Goal: Task Accomplishment & Management: Use online tool/utility

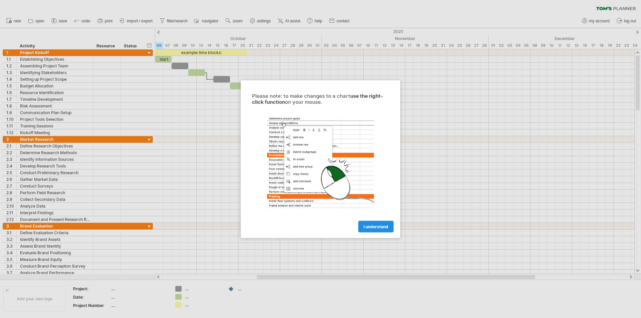
click at [378, 225] on span "I understand" at bounding box center [376, 226] width 25 height 5
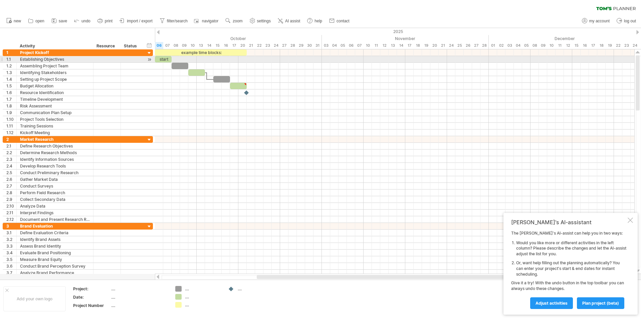
click at [153, 58] on div "**********" at bounding box center [78, 59] width 150 height 7
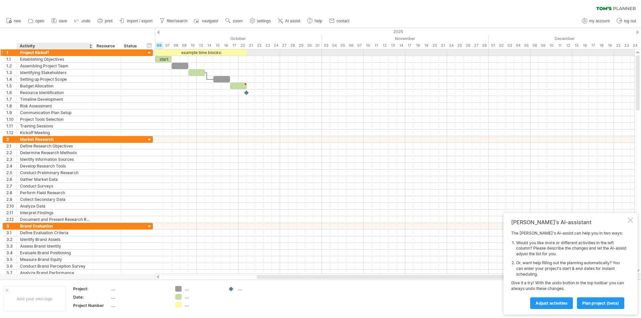
click at [61, 51] on div "Project Kickoff" at bounding box center [55, 52] width 70 height 6
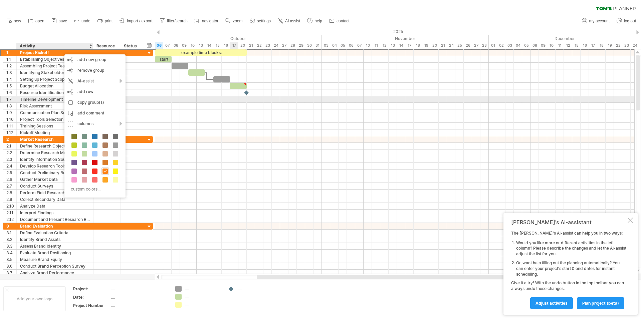
drag, startPoint x: 233, startPoint y: 103, endPoint x: 237, endPoint y: 99, distance: 5.0
click at [234, 102] on div at bounding box center [395, 92] width 480 height 87
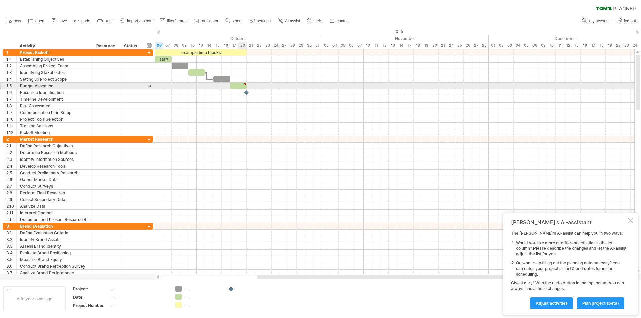
type textarea "**********"
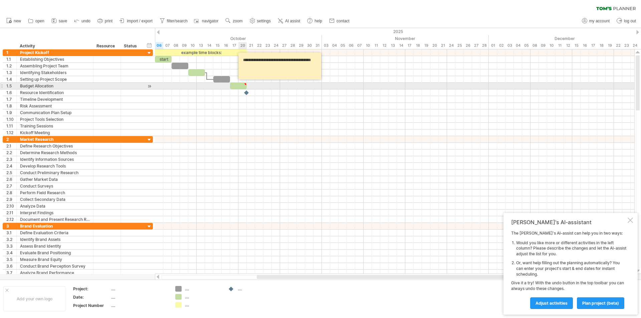
click at [246, 84] on div at bounding box center [245, 84] width 3 height 3
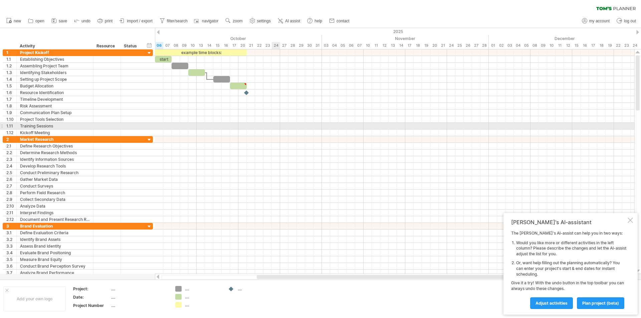
click at [272, 129] on div at bounding box center [395, 126] width 480 height 7
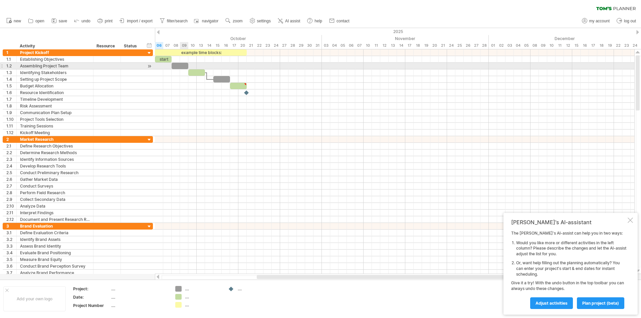
click at [181, 63] on div at bounding box center [180, 66] width 17 height 6
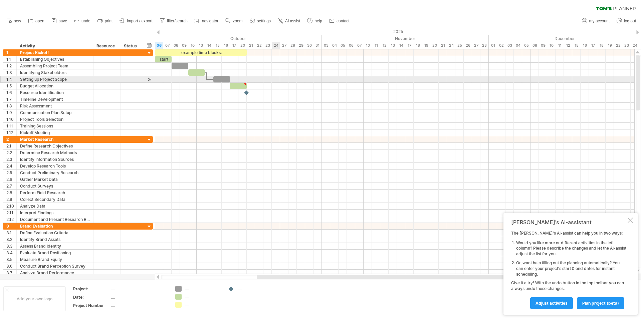
click at [275, 82] on div at bounding box center [395, 79] width 480 height 7
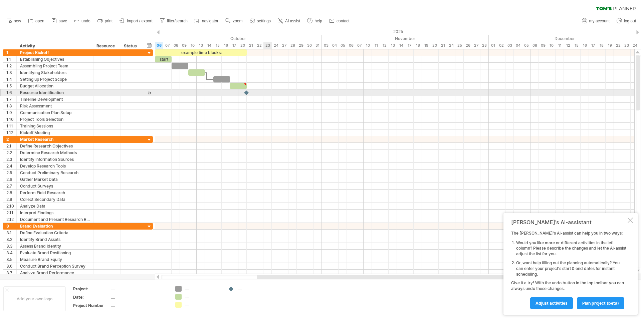
click at [271, 92] on div at bounding box center [395, 93] width 480 height 7
click at [247, 92] on div at bounding box center [246, 93] width 7 height 6
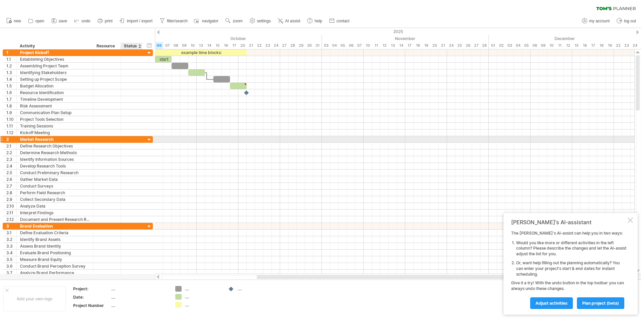
click at [148, 140] on div at bounding box center [149, 140] width 6 height 6
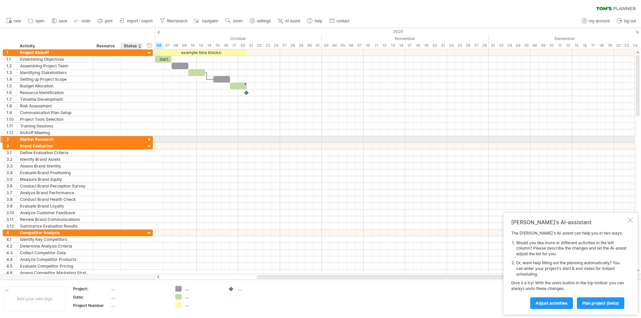
click at [148, 140] on div at bounding box center [149, 140] width 6 height 6
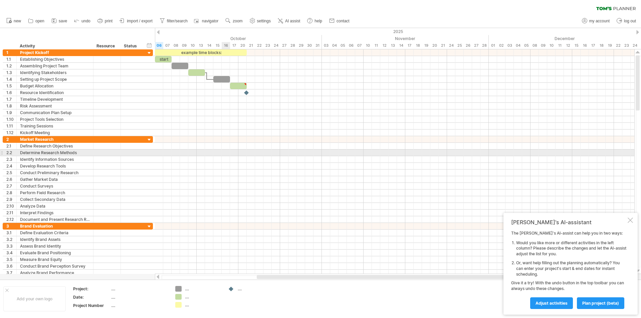
click at [222, 155] on div at bounding box center [395, 153] width 480 height 7
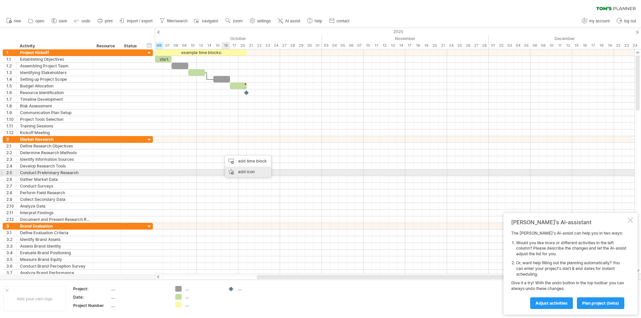
click at [240, 171] on div "add icon" at bounding box center [248, 172] width 46 height 11
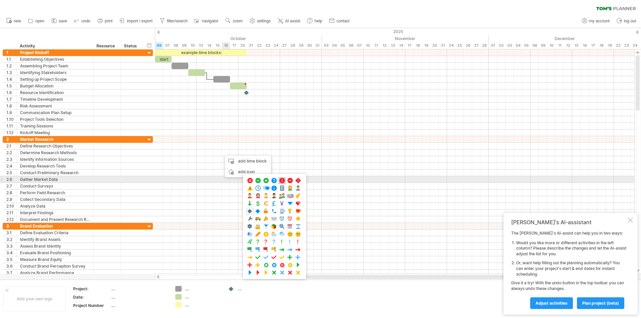
click at [283, 181] on span at bounding box center [282, 181] width 7 height 6
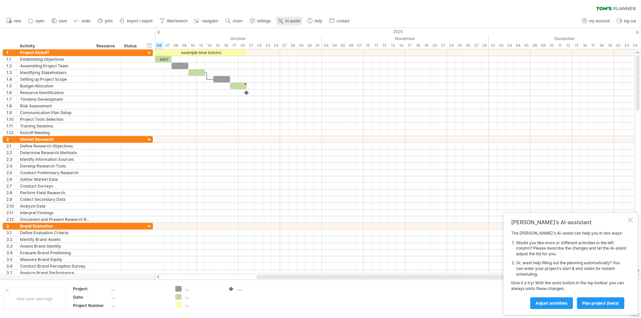
click at [293, 19] on span "AI assist" at bounding box center [292, 21] width 15 height 5
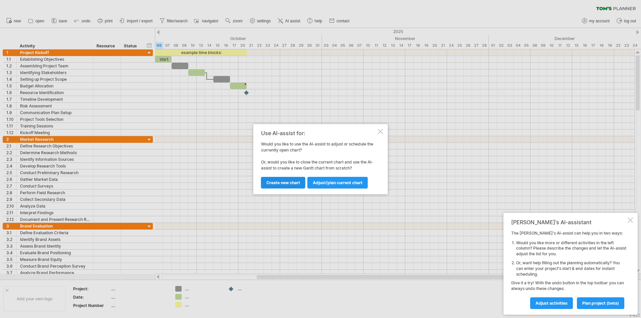
click at [295, 182] on span "Create new chart" at bounding box center [284, 182] width 34 height 5
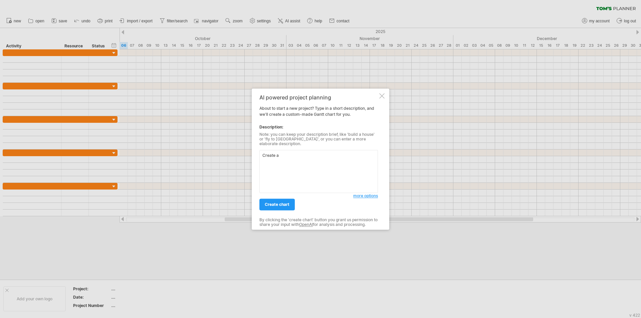
paste textarea "Internal Audit [PERSON_NAME] chart for MEDGULF [GEOGRAPHIC_DATA]"
paste textarea "audit areas (Financial, Production, Receivables, IT & Cybersecurity, Reporting)"
type textarea "Create a Internal Audit [PERSON_NAME] chart for audit areas (Financial, Product…"
click at [279, 203] on span "create chart" at bounding box center [277, 204] width 25 height 5
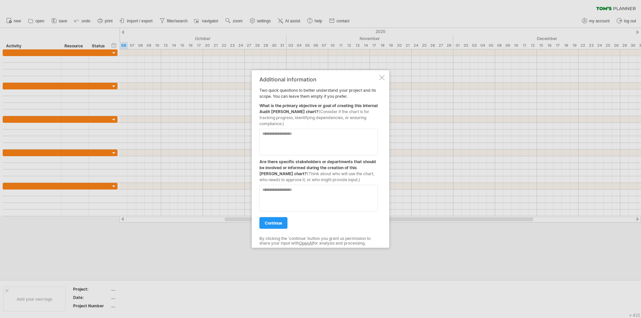
click at [307, 132] on textarea at bounding box center [319, 142] width 119 height 27
drag, startPoint x: 258, startPoint y: 107, endPoint x: 294, endPoint y: 113, distance: 36.6
click at [294, 113] on div "**********" at bounding box center [321, 159] width 138 height 178
click at [295, 116] on div "What is the primary objective or goal of creating this Internal Audit [PERSON_N…" at bounding box center [319, 112] width 119 height 27
click at [317, 133] on textarea "**********" at bounding box center [319, 142] width 119 height 27
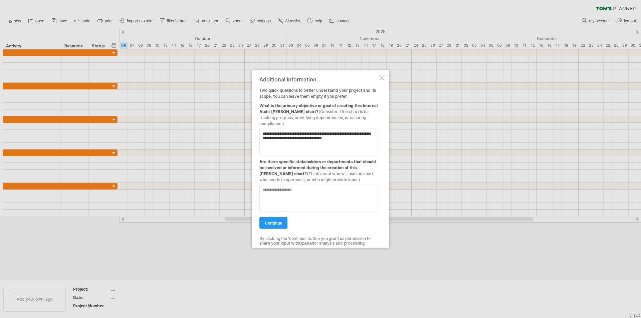
type textarea "**********"
click at [315, 188] on textarea at bounding box center [319, 198] width 119 height 27
type textarea "**********"
click at [267, 220] on span "continue" at bounding box center [273, 222] width 17 height 5
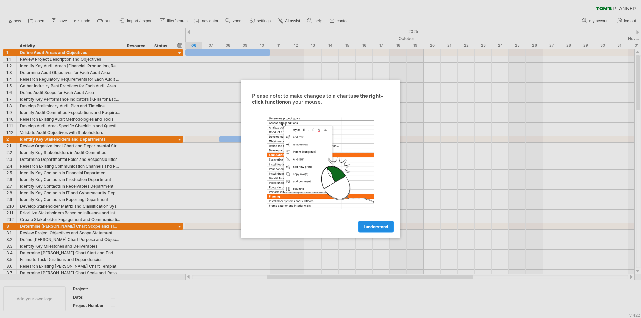
click at [383, 224] on link "I understand" at bounding box center [375, 227] width 35 height 12
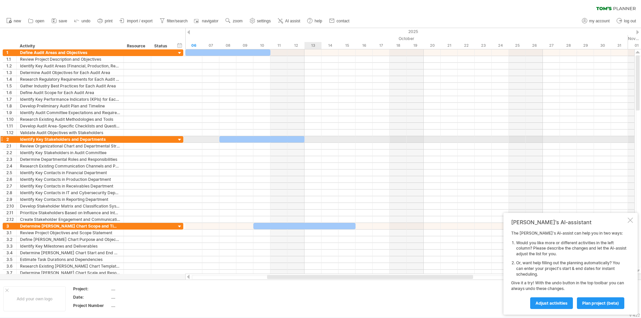
drag, startPoint x: 407, startPoint y: 139, endPoint x: 311, endPoint y: 139, distance: 96.2
click at [311, 139] on div at bounding box center [409, 139] width 449 height 7
click at [289, 139] on div at bounding box center [261, 139] width 85 height 6
click at [221, 50] on div at bounding box center [227, 52] width 85 height 6
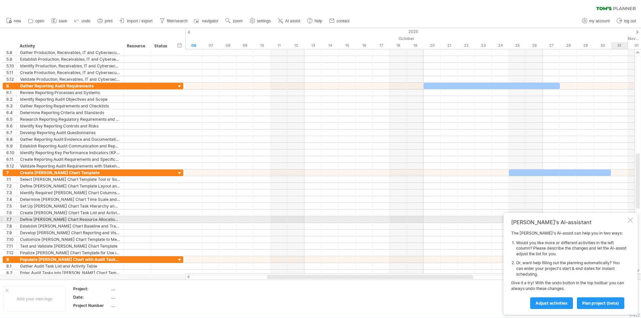
click at [632, 220] on div at bounding box center [630, 220] width 5 height 5
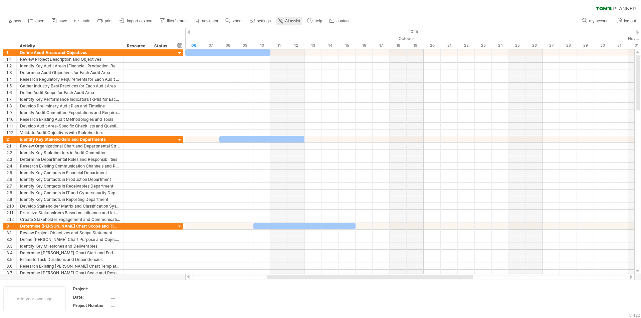
click at [287, 21] on span "AI assist" at bounding box center [292, 21] width 15 height 5
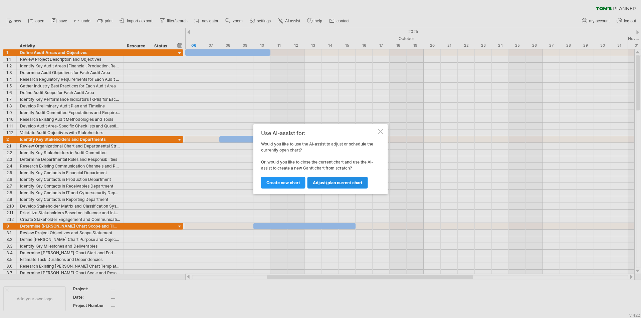
click at [321, 185] on span "Adjust/plan current chart" at bounding box center [338, 182] width 50 height 5
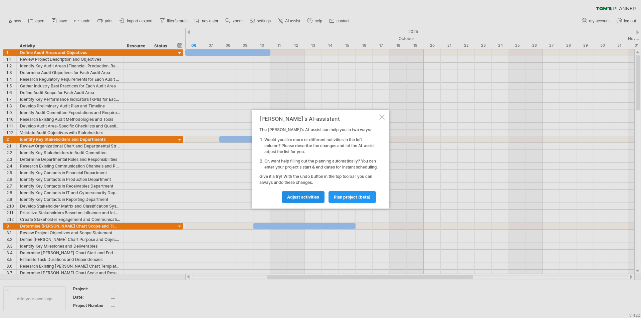
click at [307, 198] on span "Adjust activities" at bounding box center [303, 197] width 32 height 5
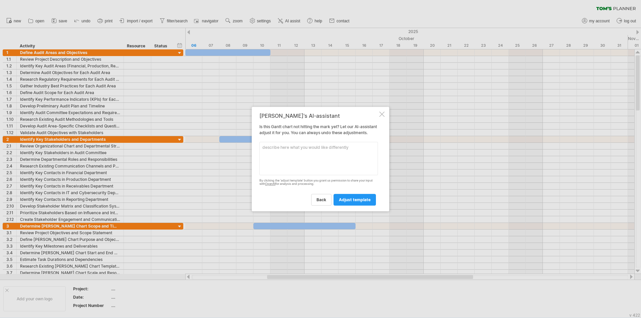
click at [290, 154] on textarea at bounding box center [319, 158] width 119 height 33
type textarea "Create the plan for 2026"
drag, startPoint x: 354, startPoint y: 201, endPoint x: 349, endPoint y: 197, distance: 6.2
click at [353, 201] on span "adjust template" at bounding box center [355, 199] width 32 height 5
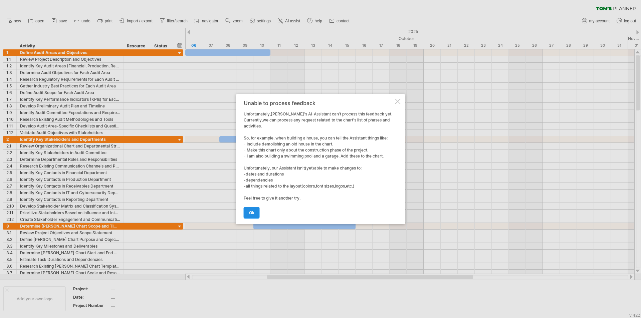
click at [253, 211] on span "ok" at bounding box center [251, 212] width 5 height 5
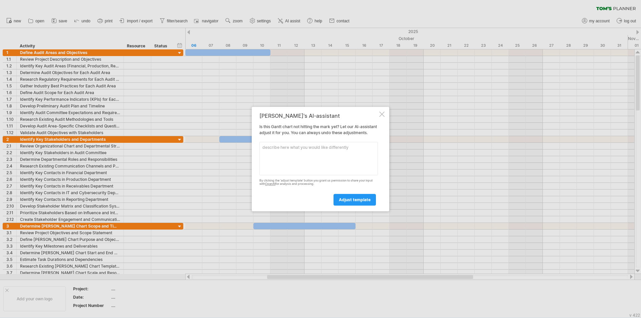
click at [290, 158] on textarea at bounding box center [319, 158] width 119 height 33
click at [290, 151] on textarea "Change the dates and make it 2026" at bounding box center [319, 158] width 119 height 33
type textarea "Change the year and make it 2026"
click at [341, 202] on span "adjust template" at bounding box center [355, 199] width 32 height 5
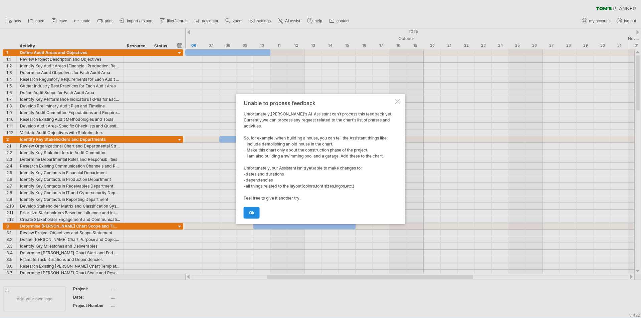
click at [256, 214] on link "ok" at bounding box center [252, 213] width 16 height 12
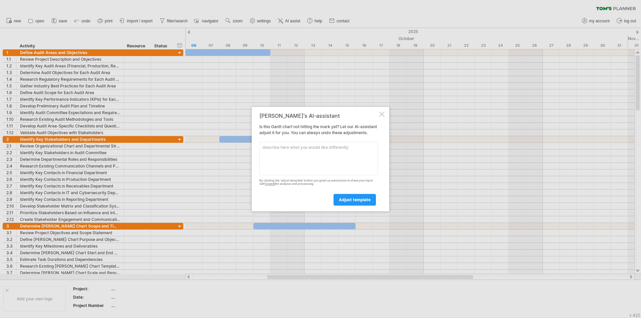
click at [273, 160] on textarea at bounding box center [319, 158] width 119 height 33
type textarea "C"
type textarea "Schedule audit for next year"
click at [338, 199] on link "adjust template" at bounding box center [355, 200] width 42 height 12
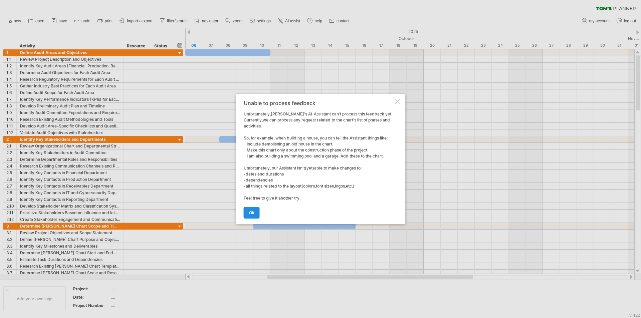
click at [259, 213] on link "ok" at bounding box center [252, 213] width 16 height 12
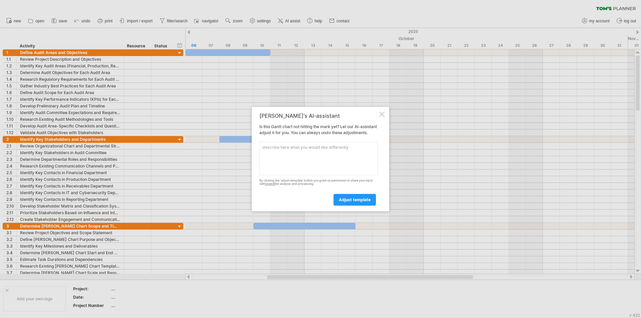
click at [383, 114] on div "[PERSON_NAME]'s AI-assistant Is this [PERSON_NAME] chart not hitting the mark y…" at bounding box center [321, 159] width 138 height 105
click at [382, 113] on div at bounding box center [381, 114] width 5 height 5
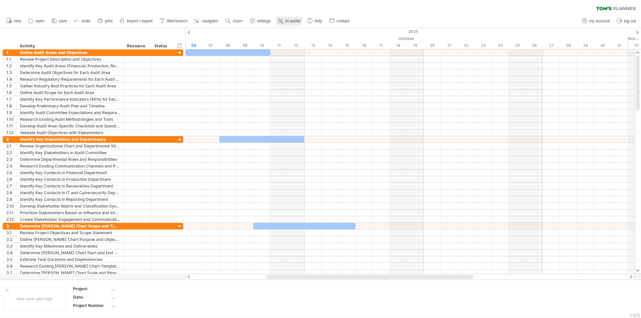
click at [301, 23] on link "AI assist" at bounding box center [289, 21] width 26 height 9
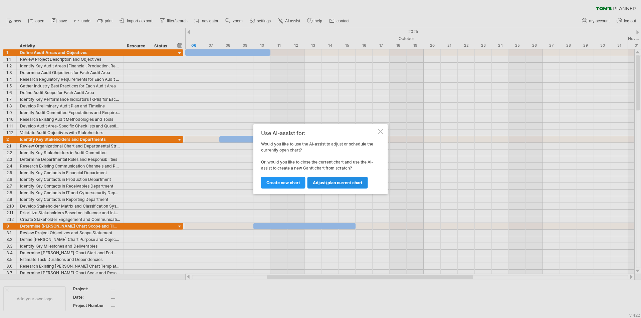
click at [342, 182] on span "Adjust/plan current chart" at bounding box center [338, 182] width 50 height 5
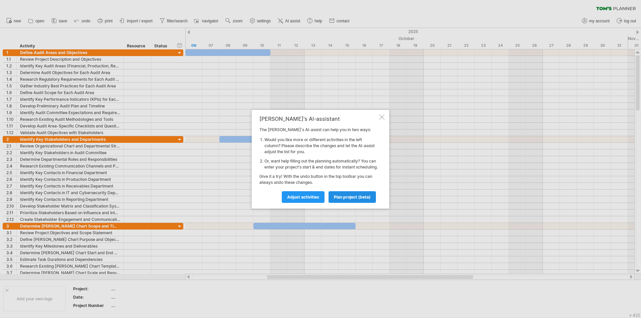
click at [343, 196] on link "plan project (beta)" at bounding box center [352, 197] width 47 height 12
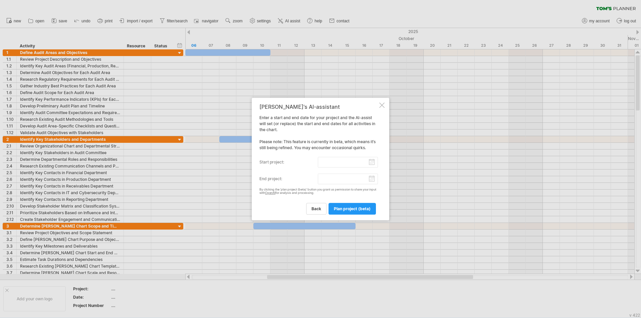
click at [371, 162] on input "start project:" at bounding box center [348, 162] width 60 height 11
click at [322, 168] on link "next" at bounding box center [323, 168] width 5 height 5
click at [295, 170] on span "January" at bounding box center [291, 169] width 16 height 5
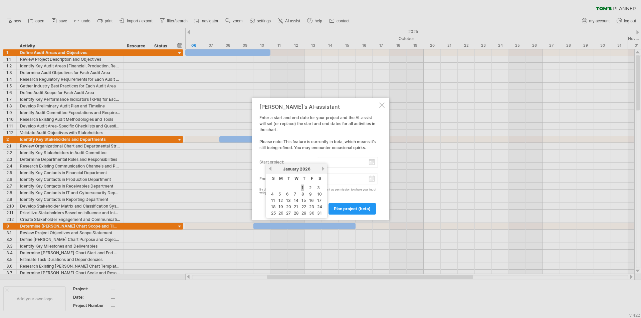
click at [303, 186] on link "1" at bounding box center [302, 188] width 3 height 6
type input "********"
click at [373, 179] on input "end project:" at bounding box center [348, 179] width 60 height 11
click at [322, 185] on link "next" at bounding box center [323, 185] width 5 height 5
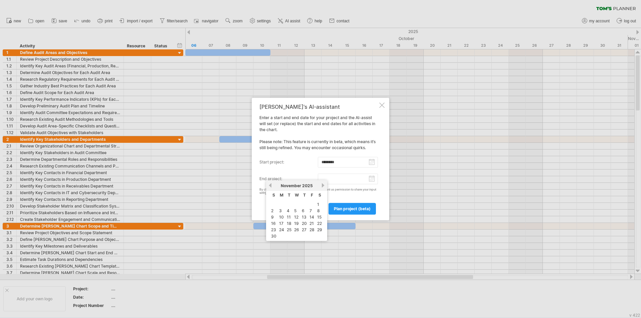
click at [322, 185] on link "next" at bounding box center [323, 185] width 5 height 5
click at [322, 185] on link "next" at bounding box center [322, 185] width 5 height 5
click at [322, 185] on link "next" at bounding box center [323, 185] width 5 height 5
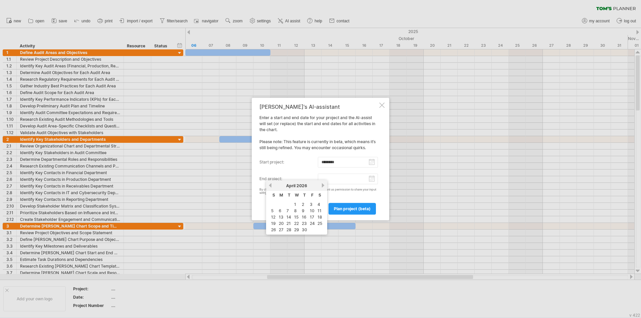
click at [324, 184] on link "next" at bounding box center [323, 185] width 5 height 5
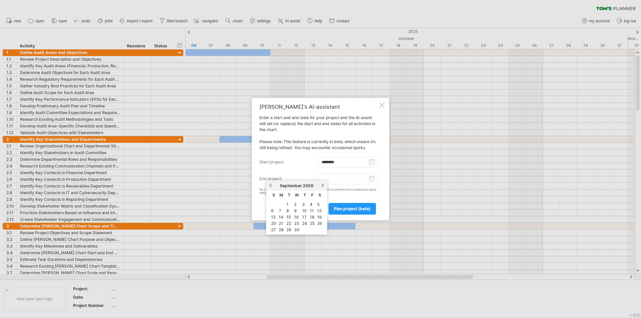
click at [324, 184] on link "next" at bounding box center [323, 185] width 5 height 5
click at [303, 228] on link "31" at bounding box center [305, 230] width 6 height 6
type input "********"
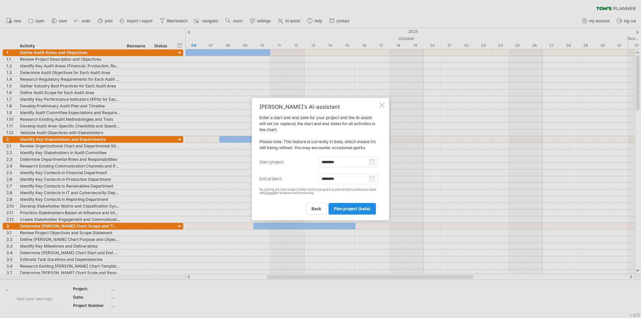
click at [346, 208] on span "plan project (beta)" at bounding box center [352, 208] width 37 height 5
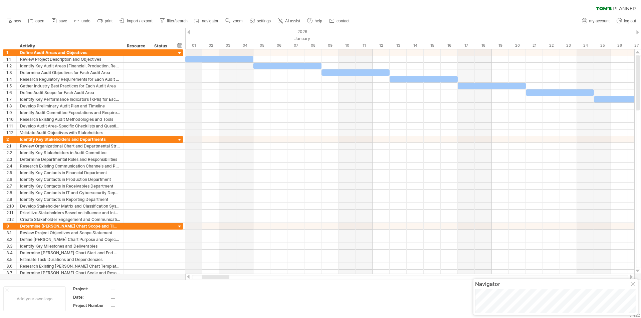
drag, startPoint x: 406, startPoint y: 41, endPoint x: 190, endPoint y: 42, distance: 216.1
click at [632, 285] on div at bounding box center [633, 284] width 5 height 5
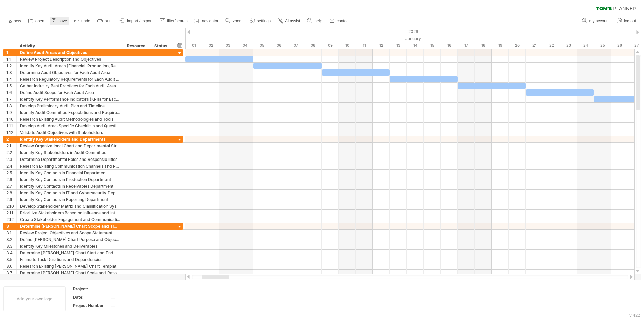
click at [54, 21] on icon at bounding box center [54, 20] width 7 height 7
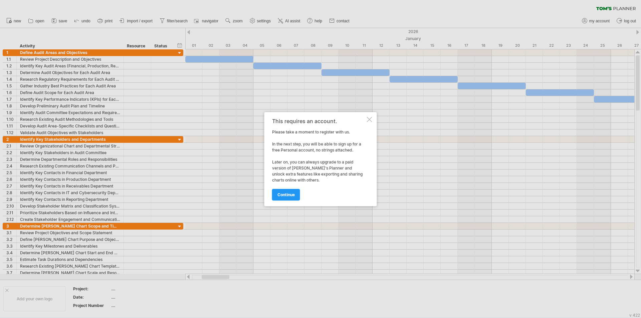
click at [372, 120] on div "This requires an account. Please take a moment to register with us. In the next…" at bounding box center [321, 159] width 113 height 94
click at [371, 120] on div at bounding box center [369, 119] width 5 height 5
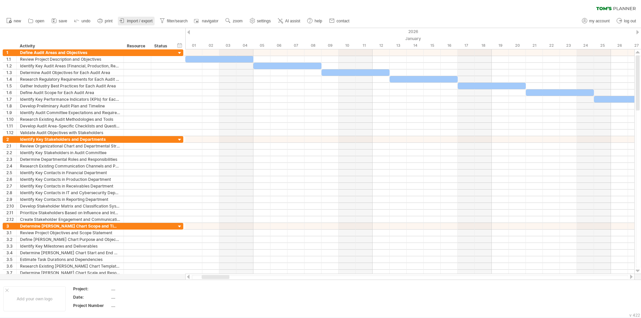
click at [148, 21] on span "import / export" at bounding box center [140, 21] width 26 height 5
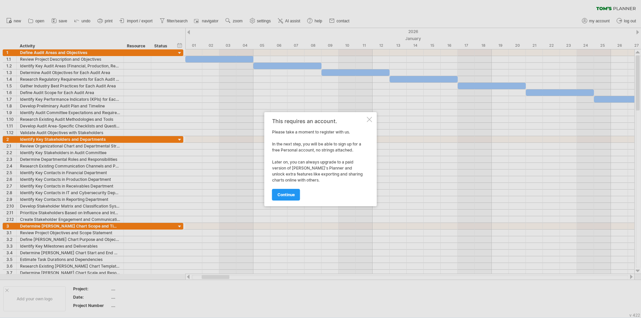
click at [370, 121] on div at bounding box center [369, 119] width 5 height 5
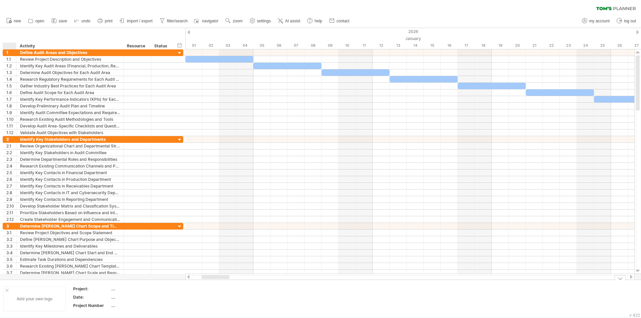
click at [8, 290] on div at bounding box center [6, 290] width 3 height 3
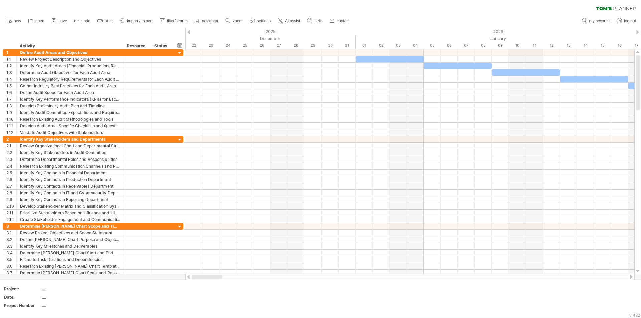
drag, startPoint x: 222, startPoint y: 277, endPoint x: 205, endPoint y: 277, distance: 17.4
click at [205, 277] on div at bounding box center [207, 277] width 31 height 4
click at [229, 20] on use at bounding box center [228, 20] width 7 height 7
click at [244, 36] on div "Week" at bounding box center [251, 39] width 37 height 11
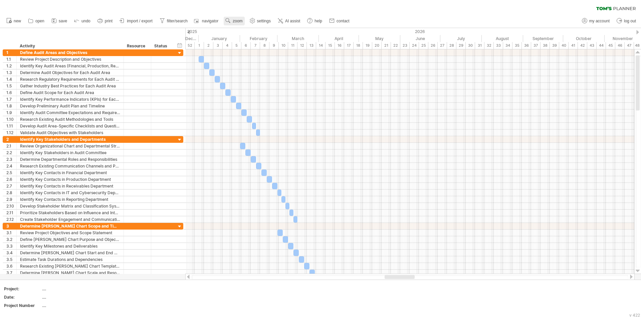
click at [227, 20] on use at bounding box center [228, 20] width 7 height 7
click at [244, 30] on div "Month" at bounding box center [248, 29] width 37 height 11
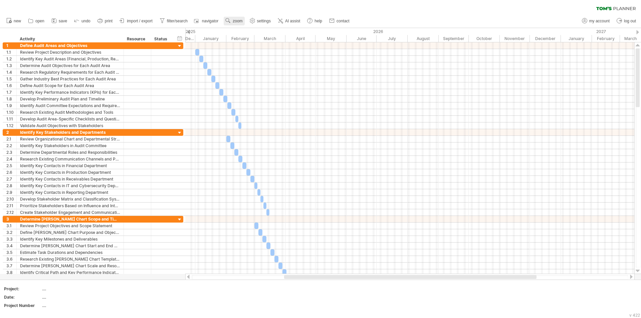
click at [234, 23] on span "zoom" at bounding box center [238, 21] width 10 height 5
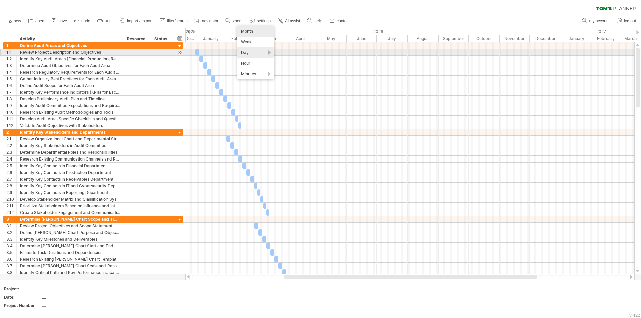
click at [249, 51] on div "Day" at bounding box center [255, 52] width 37 height 11
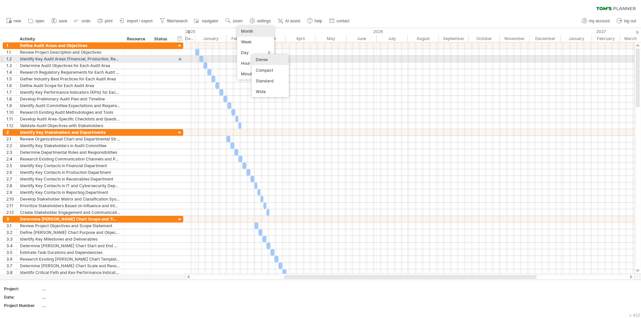
click at [256, 59] on div "Dense" at bounding box center [270, 59] width 37 height 11
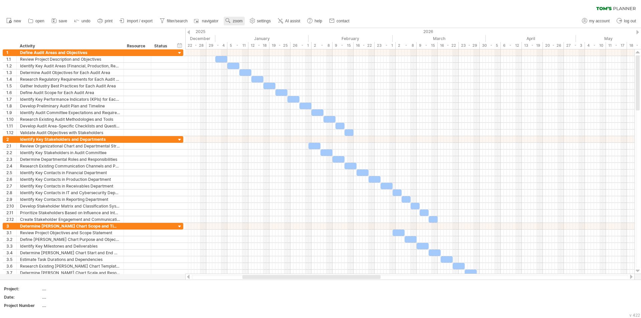
click at [227, 21] on circle at bounding box center [227, 20] width 5 height 5
click at [263, 51] on div "Day" at bounding box center [248, 51] width 37 height 11
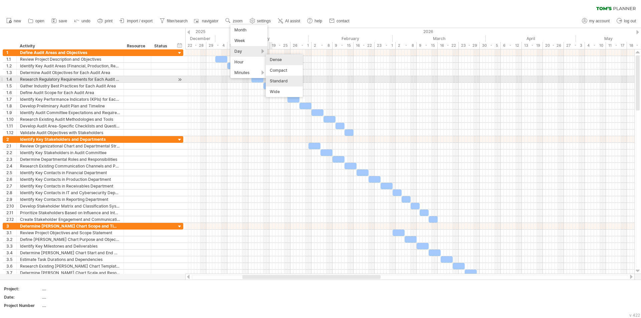
click at [283, 79] on div "Standard" at bounding box center [284, 81] width 37 height 11
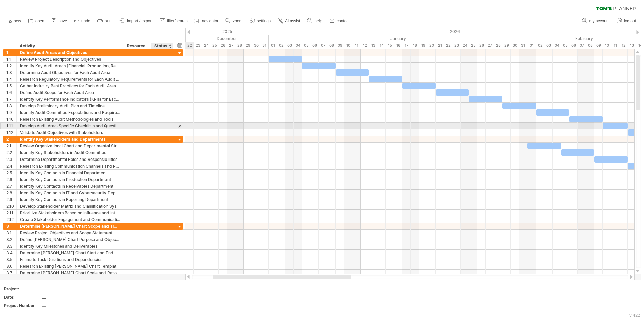
click at [180, 125] on div at bounding box center [180, 126] width 6 height 7
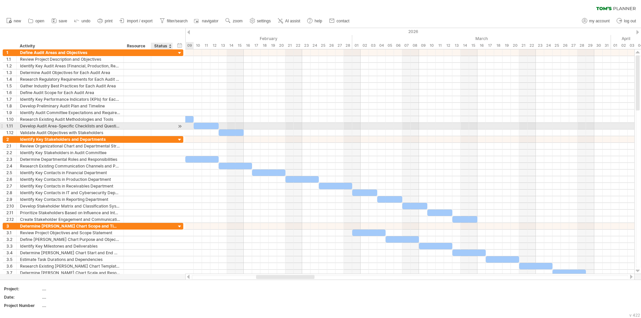
click at [180, 125] on div at bounding box center [180, 126] width 6 height 7
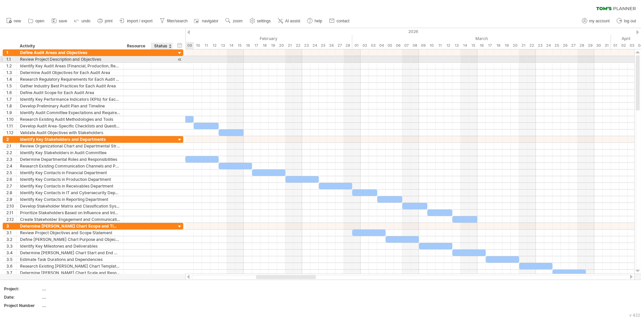
click at [177, 59] on div at bounding box center [180, 59] width 6 height 7
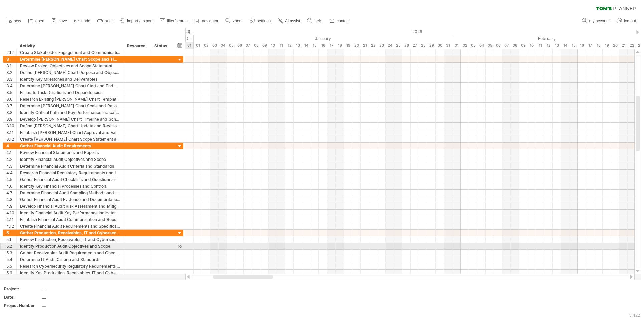
click at [179, 246] on div at bounding box center [180, 246] width 6 height 7
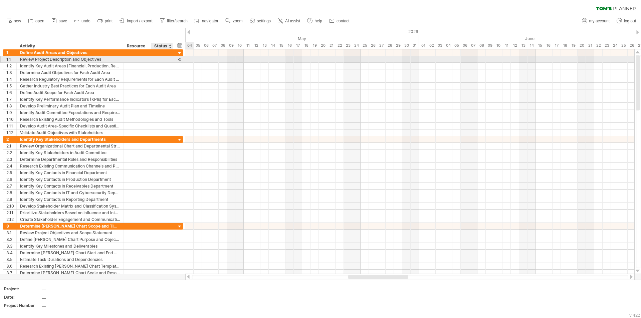
click at [179, 59] on div at bounding box center [180, 59] width 6 height 7
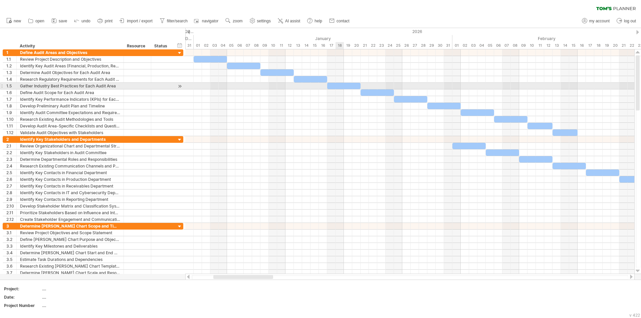
click at [336, 85] on div at bounding box center [343, 86] width 33 height 6
click at [349, 85] on div at bounding box center [343, 86] width 33 height 6
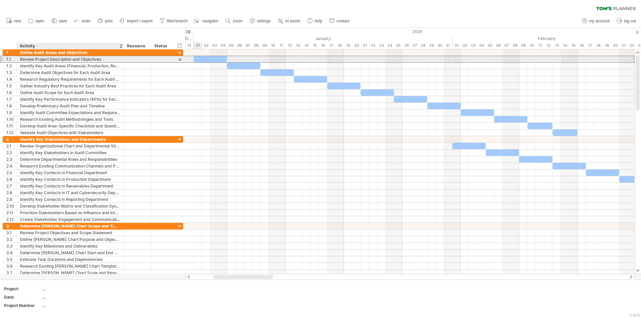
click at [20, 60] on div "Review Project Description and Objectives" at bounding box center [70, 59] width 100 height 6
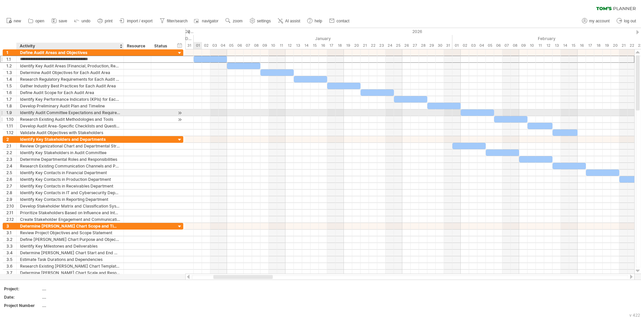
click at [70, 116] on div "Research Existing Audit Methodologies and Tools" at bounding box center [70, 119] width 100 height 6
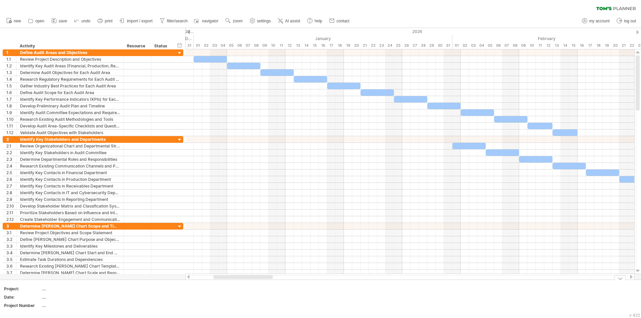
click at [622, 279] on div at bounding box center [620, 278] width 11 height 5
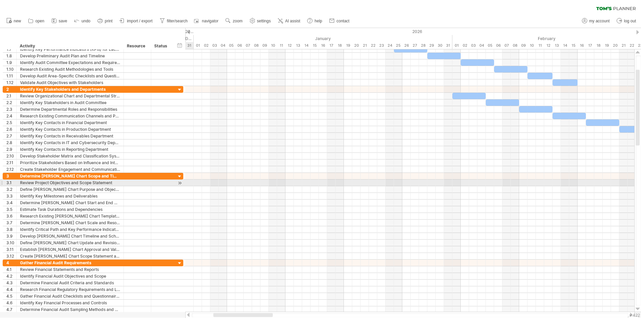
click at [180, 184] on div at bounding box center [180, 183] width 6 height 7
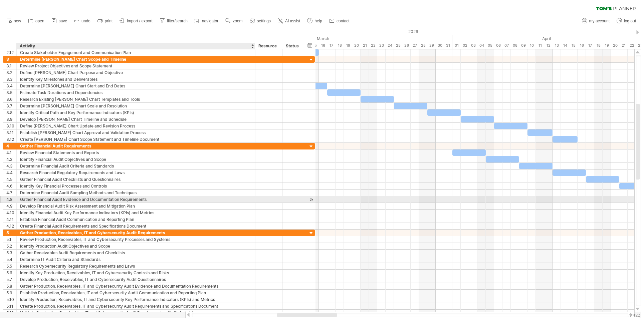
drag, startPoint x: 122, startPoint y: 198, endPoint x: 254, endPoint y: 196, distance: 131.6
click at [254, 196] on div at bounding box center [254, 199] width 3 height 7
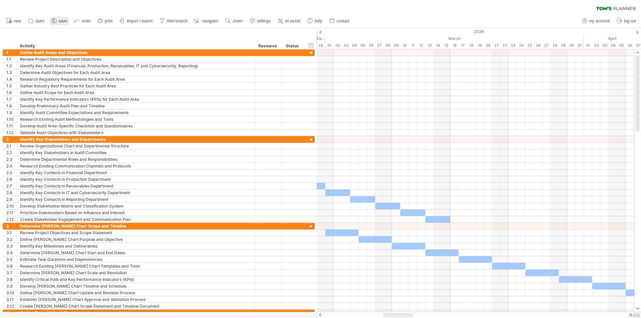
click at [60, 21] on span "save" at bounding box center [63, 21] width 8 height 5
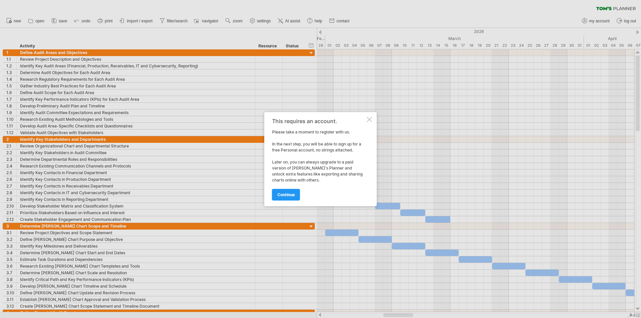
click at [369, 123] on div "This requires an account. Please take a moment to register with us. In the next…" at bounding box center [321, 159] width 113 height 94
click at [371, 120] on div at bounding box center [369, 119] width 5 height 5
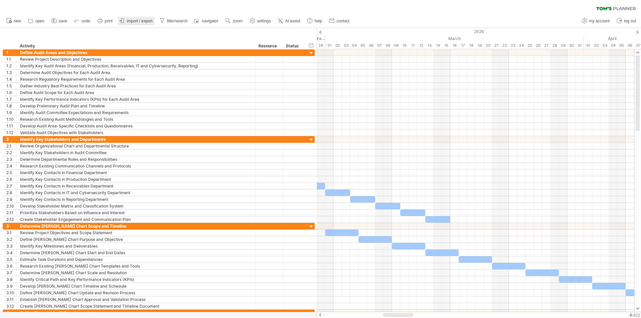
click at [142, 22] on span "import / export" at bounding box center [140, 21] width 26 height 5
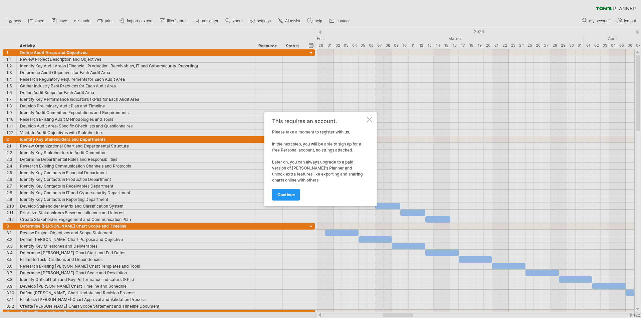
click at [167, 38] on div at bounding box center [320, 159] width 641 height 318
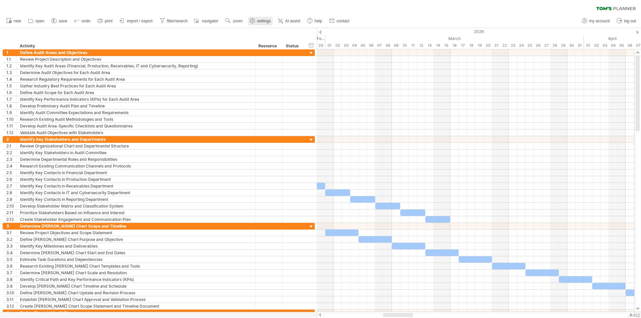
click at [259, 21] on span "settings" at bounding box center [264, 21] width 14 height 5
select select "*"
select select "**"
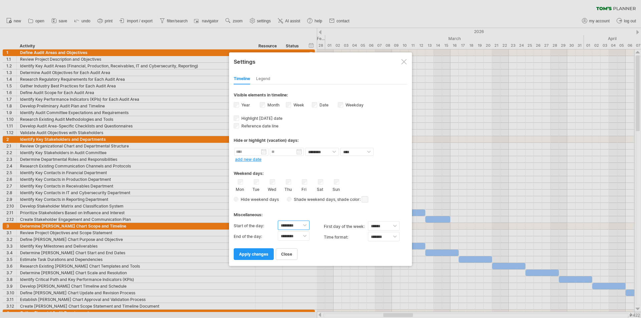
click at [305, 224] on select "******** ******** ******** ******** ******** ******** ******** ******** *******…" at bounding box center [294, 225] width 32 height 9
select select "*"
click at [278, 221] on select "******** ******** ******** ******** ******** ******** ******** ******** *******…" at bounding box center [294, 225] width 32 height 9
click at [303, 235] on select "******** ******** ******** ******** ******** ******** ******** ******** *******…" at bounding box center [294, 235] width 32 height 9
click at [278, 231] on select "******** ******** ******** ******** ******** ******** ******** ******** *******…" at bounding box center [294, 235] width 32 height 9
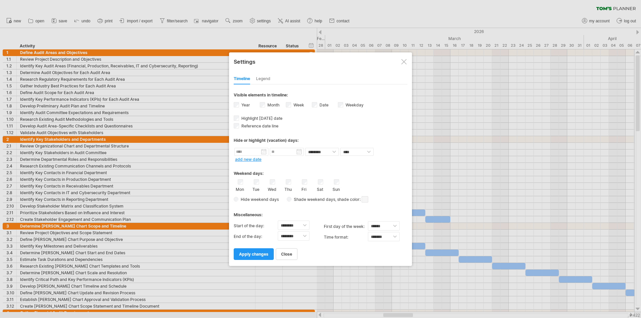
click at [471, 164] on div at bounding box center [320, 159] width 641 height 318
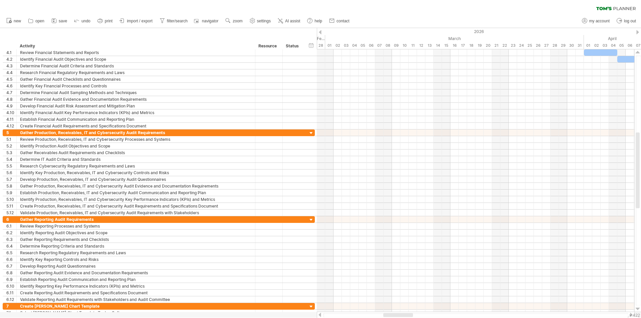
click at [317, 315] on div at bounding box center [476, 315] width 318 height 7
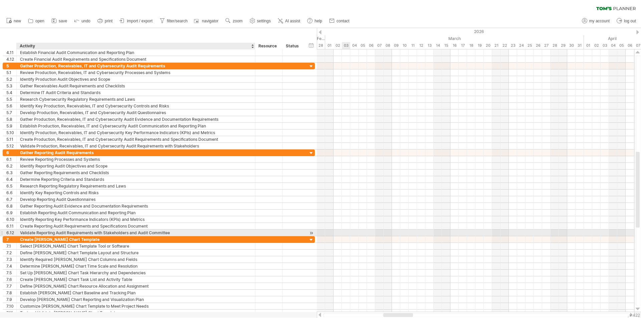
click at [173, 233] on div "Validate Reporting Audit Requirements with Stakeholders and Audit Committee" at bounding box center [136, 233] width 232 height 6
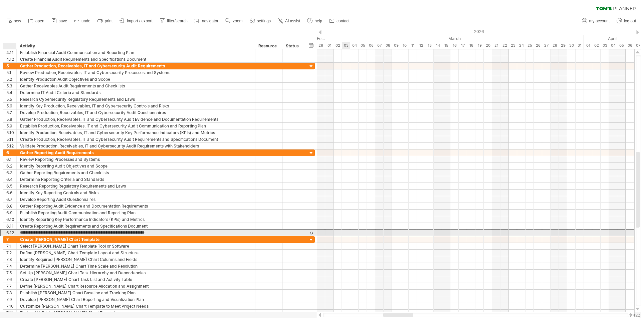
drag, startPoint x: 172, startPoint y: 233, endPoint x: 18, endPoint y: 233, distance: 153.6
click at [18, 233] on div "**********" at bounding box center [136, 233] width 239 height 6
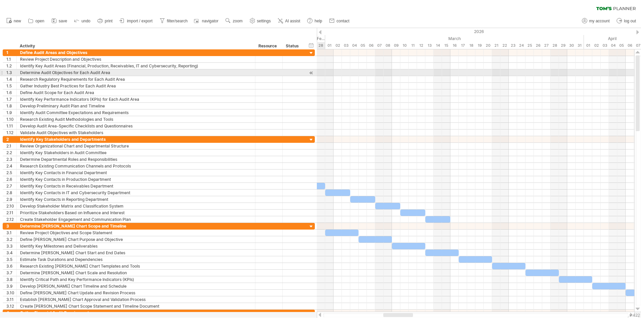
click at [313, 72] on div at bounding box center [311, 72] width 6 height 7
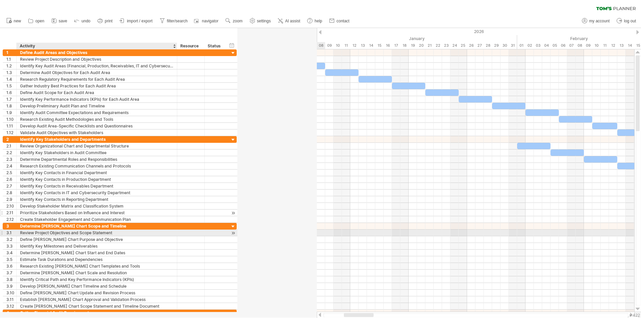
drag, startPoint x: 255, startPoint y: 232, endPoint x: 177, endPoint y: 212, distance: 80.8
click at [177, 212] on div "**********" at bounding box center [120, 182] width 234 height 267
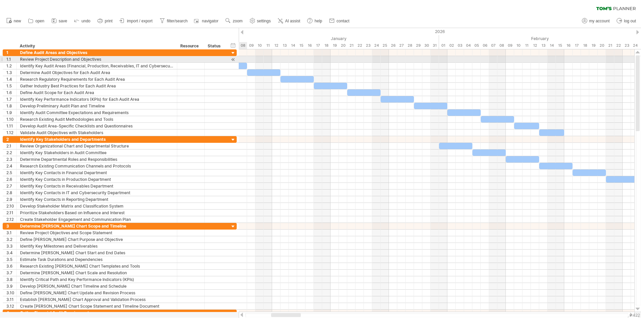
click at [234, 59] on div at bounding box center [233, 59] width 6 height 7
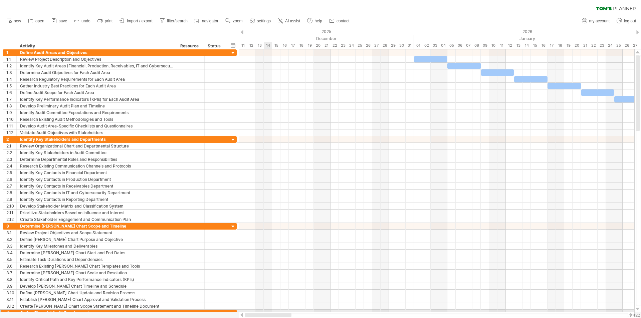
drag, startPoint x: 302, startPoint y: 315, endPoint x: 344, endPoint y: 269, distance: 61.7
click at [268, 310] on div "Trying to reach [DOMAIN_NAME] Connected again... 0% clear filter new 1" at bounding box center [320, 159] width 641 height 318
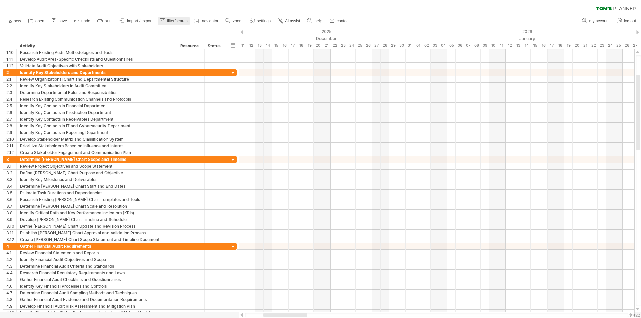
click at [180, 21] on span "filter/search" at bounding box center [177, 21] width 21 height 5
type input "**********"
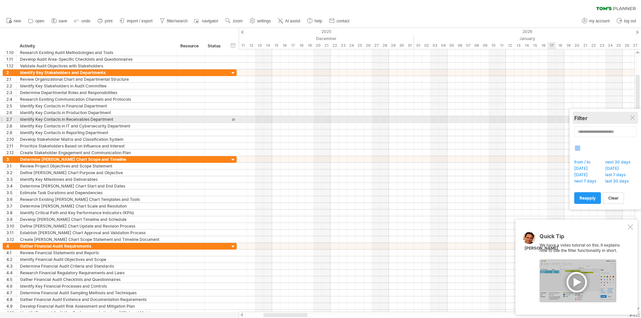
click at [636, 117] on div "Filter" at bounding box center [606, 118] width 62 height 7
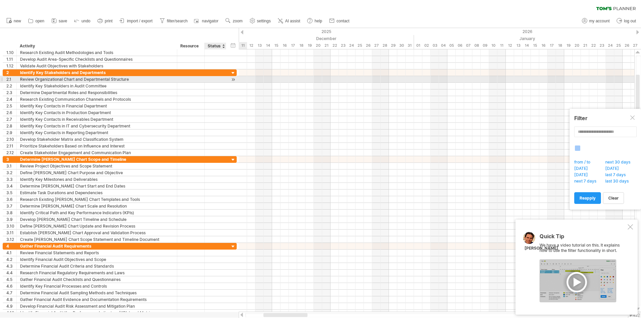
click at [232, 81] on div at bounding box center [233, 79] width 6 height 7
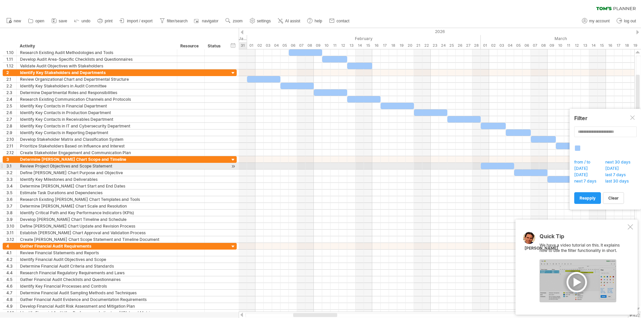
click at [234, 166] on div at bounding box center [233, 166] width 6 height 7
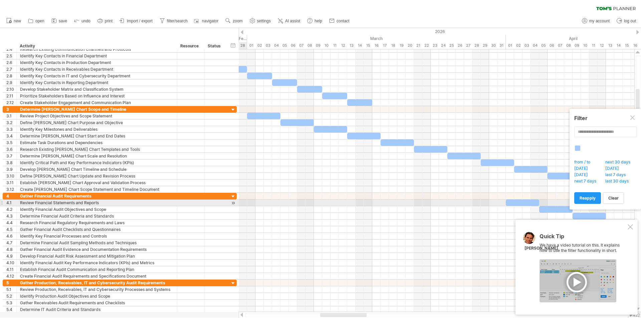
click at [231, 203] on div at bounding box center [233, 203] width 6 height 7
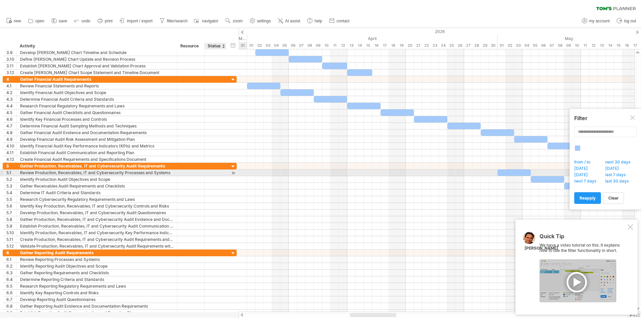
click at [232, 173] on div at bounding box center [233, 173] width 6 height 7
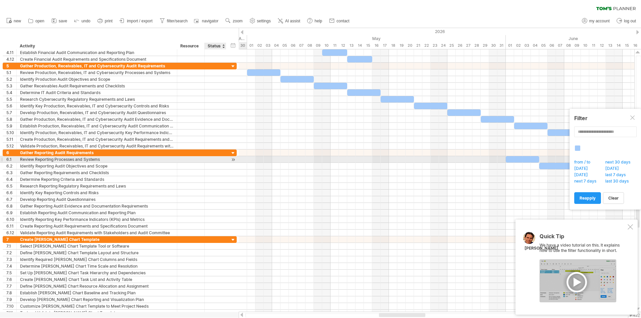
click at [232, 160] on div at bounding box center [233, 159] width 6 height 7
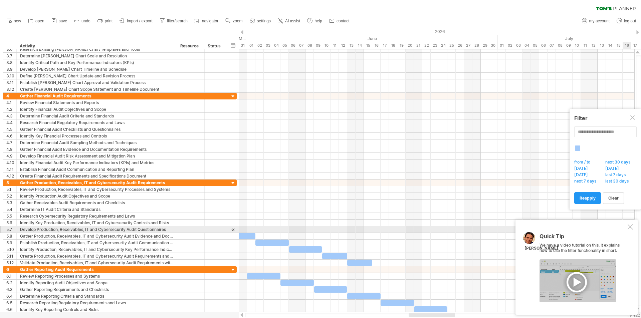
click at [630, 230] on div "Quick Tip We have a video tutorial on this. It explains how to use the filter f…" at bounding box center [577, 267] width 122 height 95
click at [630, 228] on div at bounding box center [630, 226] width 5 height 5
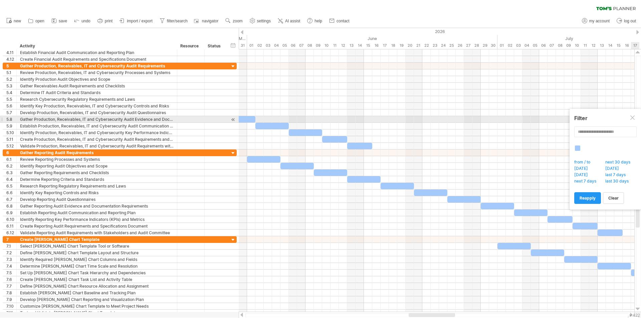
click at [631, 119] on div at bounding box center [633, 118] width 5 height 5
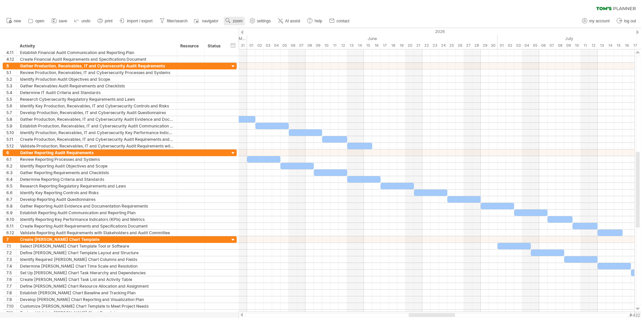
click at [233, 21] on link "zoom" at bounding box center [234, 21] width 21 height 9
click at [248, 42] on div "Week" at bounding box center [255, 40] width 37 height 11
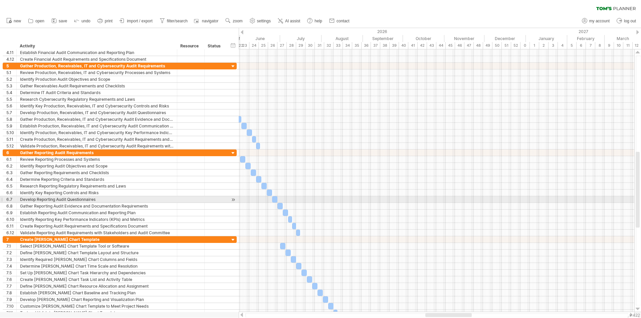
click at [275, 199] on div at bounding box center [274, 199] width 5 height 6
drag, startPoint x: 277, startPoint y: 198, endPoint x: 302, endPoint y: 198, distance: 25.4
click at [302, 198] on span at bounding box center [303, 199] width 3 height 6
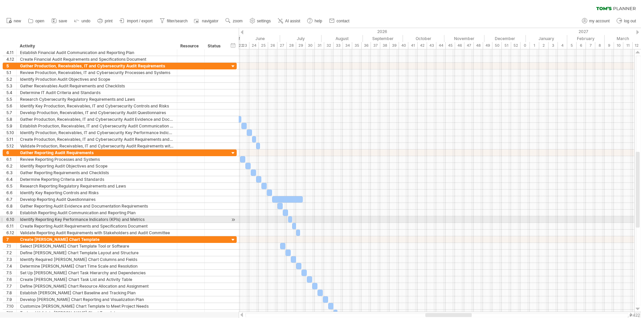
click at [347, 218] on div at bounding box center [437, 219] width 396 height 7
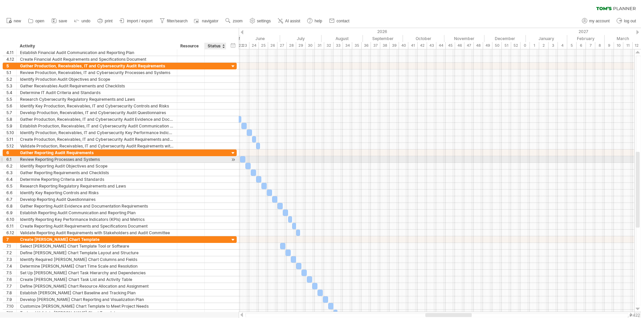
click at [231, 159] on div at bounding box center [233, 159] width 6 height 7
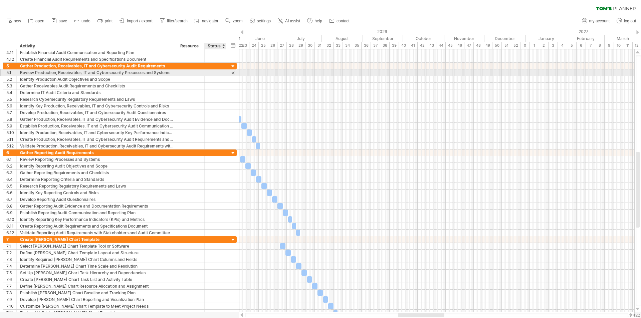
click at [234, 72] on div at bounding box center [233, 72] width 6 height 7
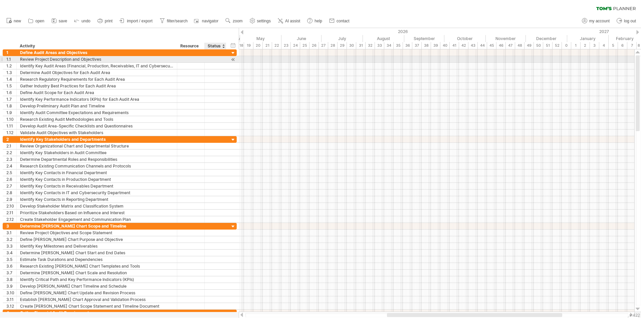
click at [233, 59] on div at bounding box center [233, 59] width 6 height 7
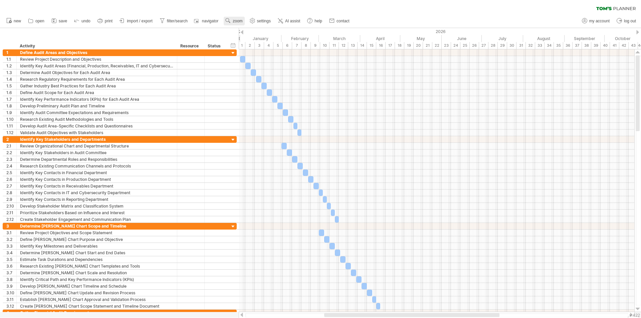
click at [229, 21] on g at bounding box center [228, 21] width 6 height 6
click at [254, 50] on div "Day" at bounding box center [251, 51] width 37 height 11
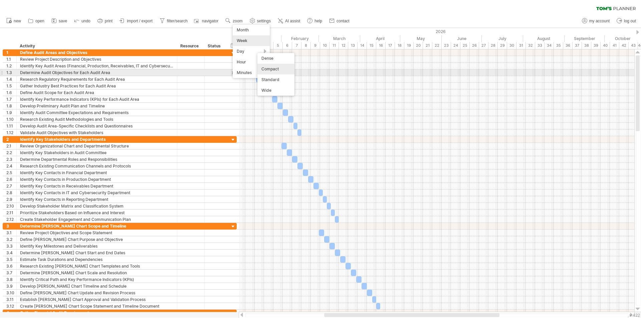
click at [271, 70] on div "Compact" at bounding box center [276, 69] width 37 height 11
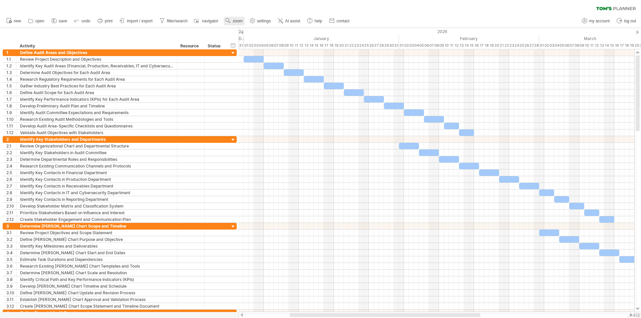
click at [239, 22] on span "zoom" at bounding box center [238, 21] width 10 height 5
click at [275, 53] on div "Day" at bounding box center [261, 51] width 37 height 11
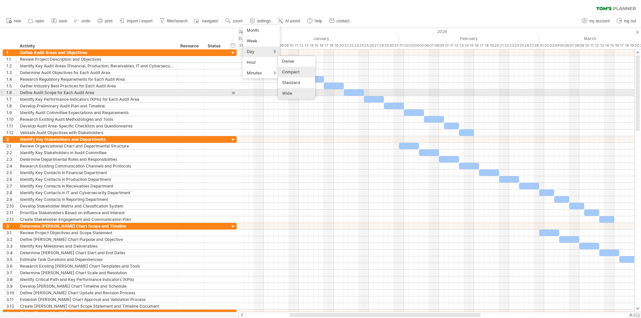
click at [289, 90] on div "Wide" at bounding box center [296, 93] width 37 height 11
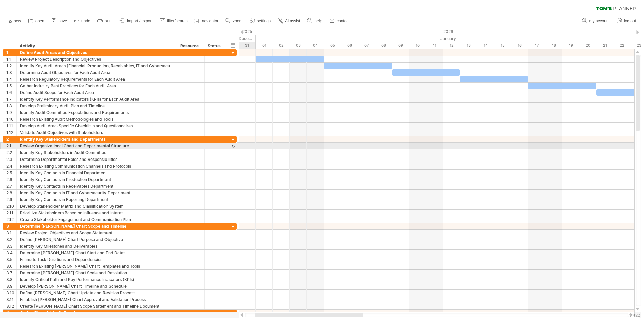
click at [231, 143] on div at bounding box center [233, 146] width 6 height 7
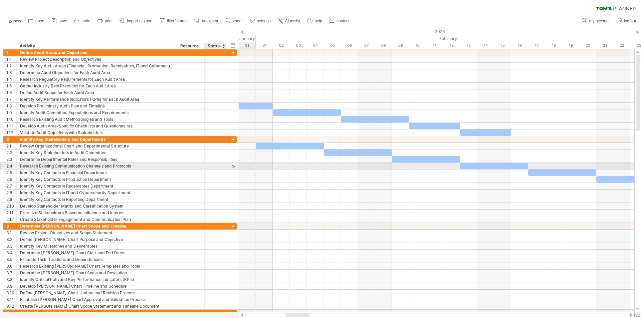
click at [231, 168] on div at bounding box center [233, 166] width 6 height 7
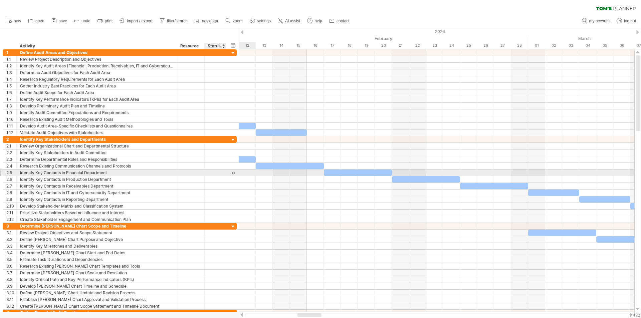
click at [231, 174] on div at bounding box center [233, 173] width 6 height 7
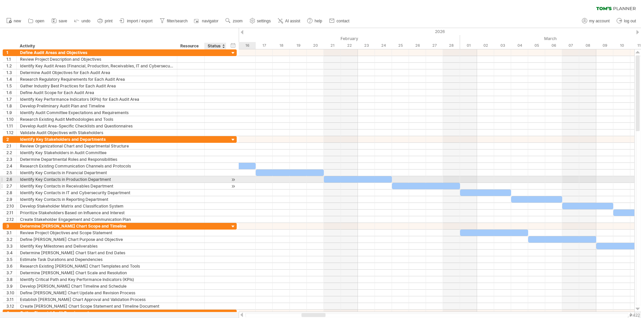
click at [233, 183] on div at bounding box center [233, 186] width 6 height 7
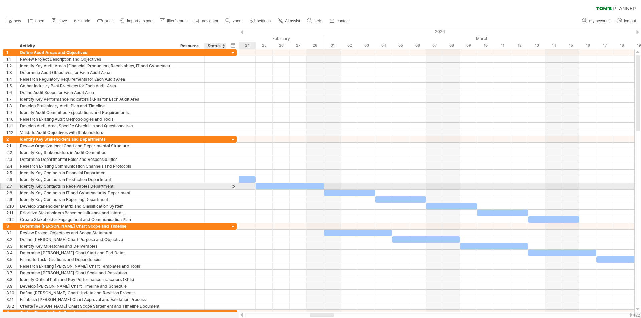
click at [231, 189] on div at bounding box center [233, 186] width 6 height 7
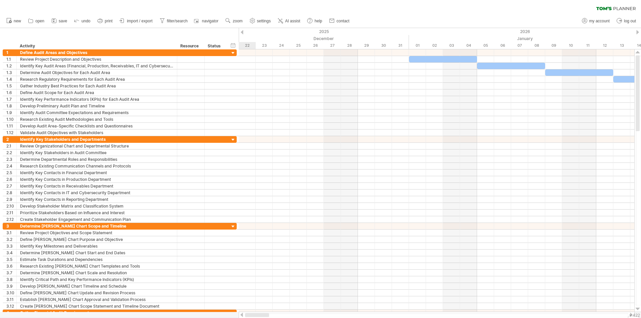
drag, startPoint x: 327, startPoint y: 316, endPoint x: 273, endPoint y: 227, distance: 103.4
click at [247, 316] on div at bounding box center [257, 315] width 24 height 4
